Goal: Navigation & Orientation: Find specific page/section

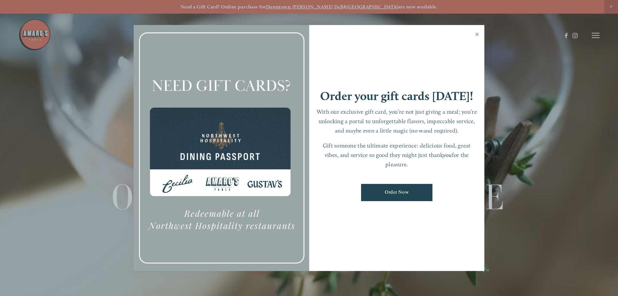
click at [476, 34] on link "Close" at bounding box center [477, 35] width 13 height 18
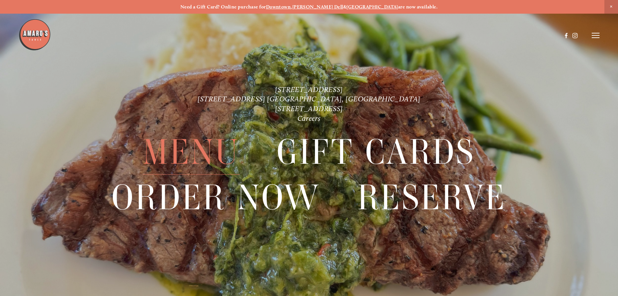
click at [210, 152] on span "Menu" at bounding box center [191, 152] width 97 height 45
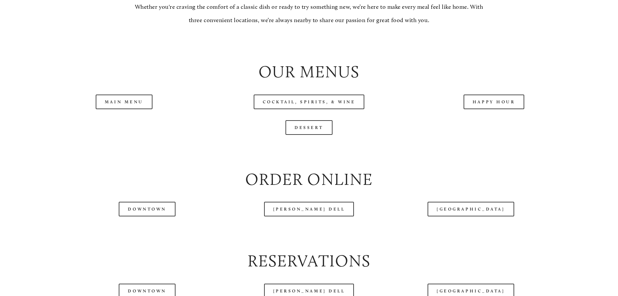
scroll to position [714, 0]
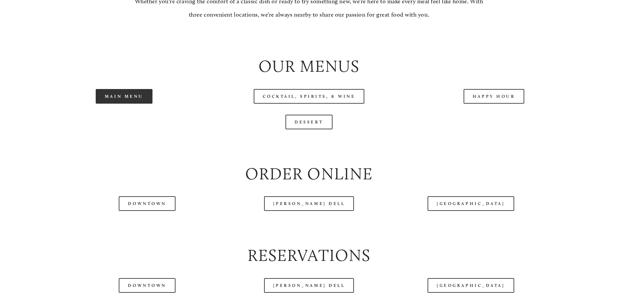
click at [113, 104] on link "Main Menu" at bounding box center [124, 96] width 57 height 15
